Goal: Navigation & Orientation: Find specific page/section

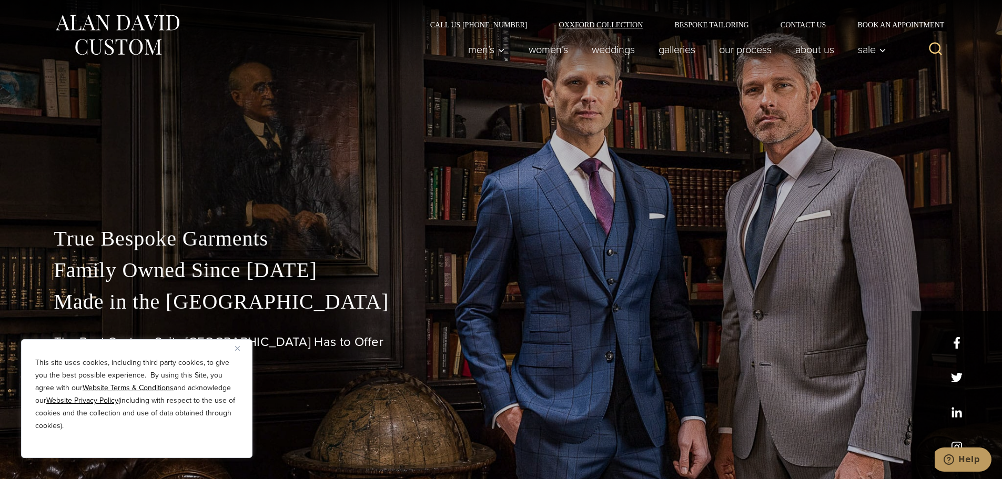
click at [572, 25] on link "Oxxford Collection" at bounding box center [601, 24] width 116 height 7
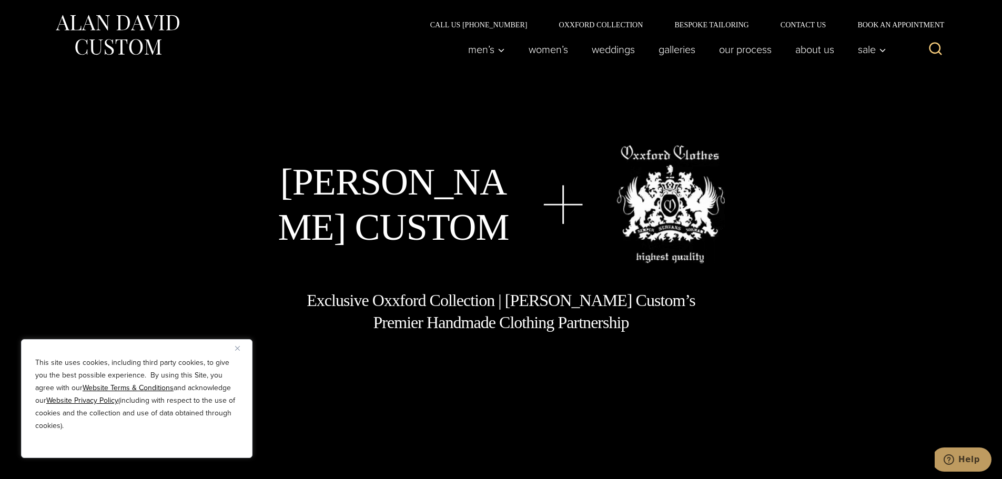
click at [234, 348] on div "This site uses cookies, including third party cookies, to give you the best pos…" at bounding box center [136, 398] width 231 height 119
click at [239, 349] on img "Close" at bounding box center [237, 348] width 5 height 5
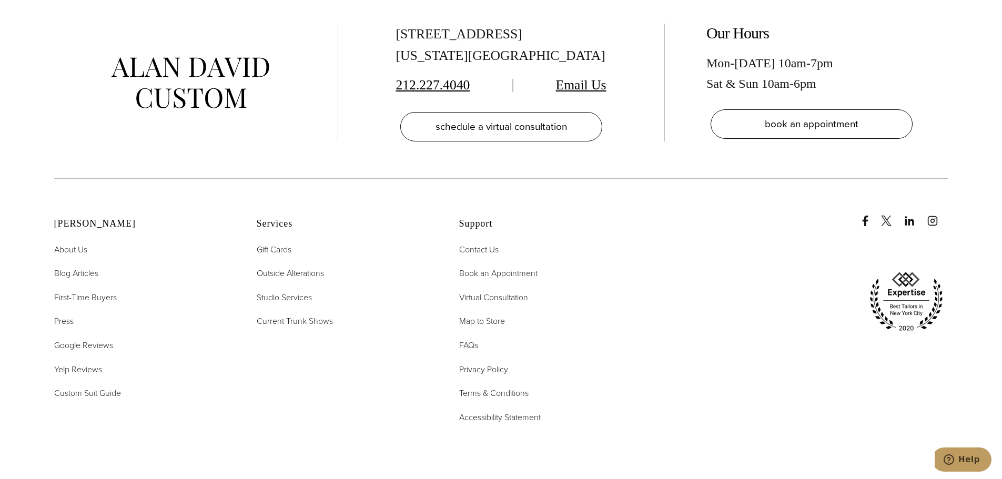
scroll to position [4366, 0]
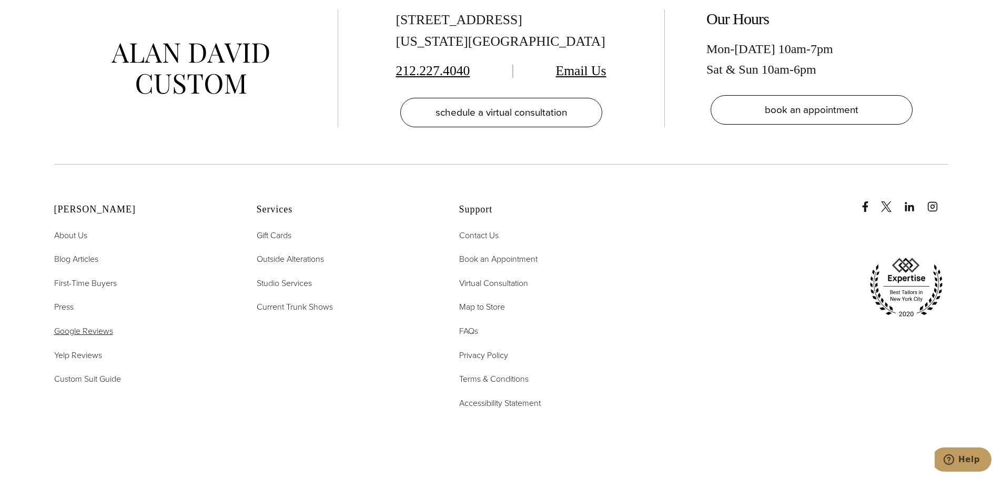
click at [75, 325] on span "Google Reviews" at bounding box center [83, 331] width 59 height 12
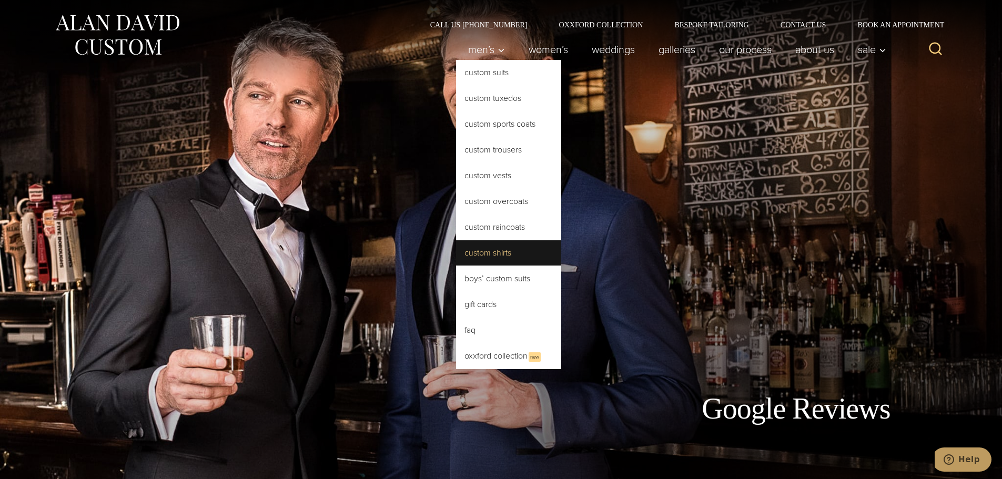
click at [491, 256] on link "Custom Shirts" at bounding box center [508, 252] width 105 height 25
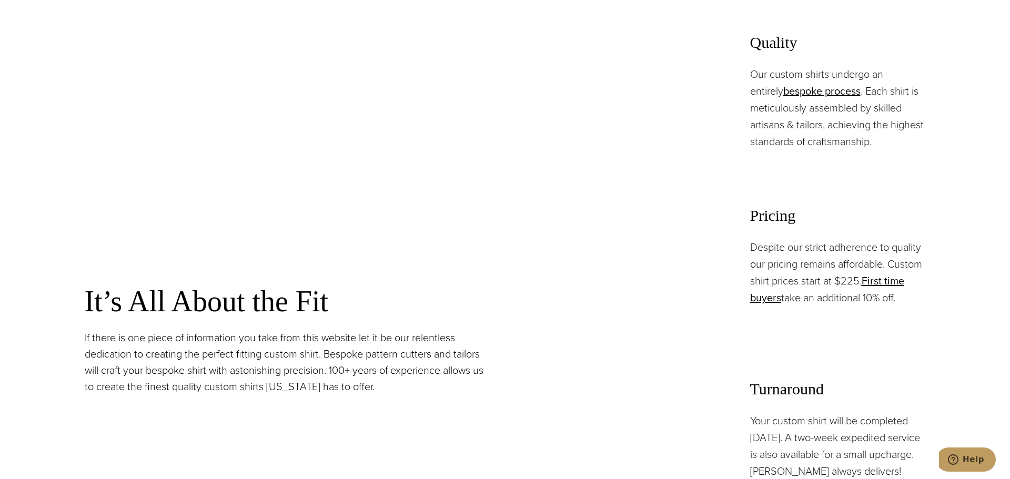
scroll to position [789, 0]
